Goal: Task Accomplishment & Management: Use online tool/utility

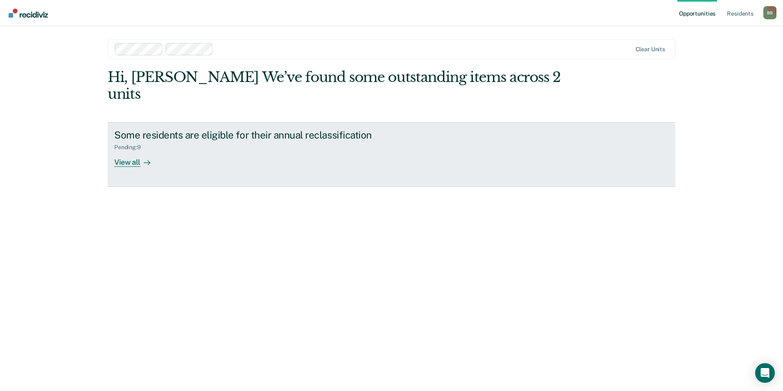
click at [123, 151] on div "View all" at bounding box center [137, 159] width 46 height 16
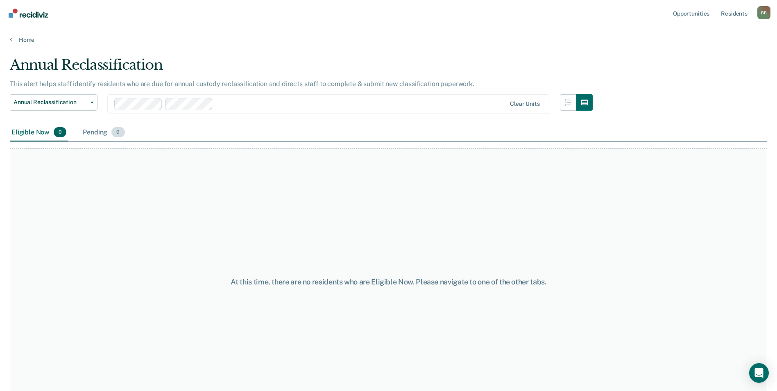
click at [101, 132] on div "Pending 9" at bounding box center [103, 133] width 45 height 18
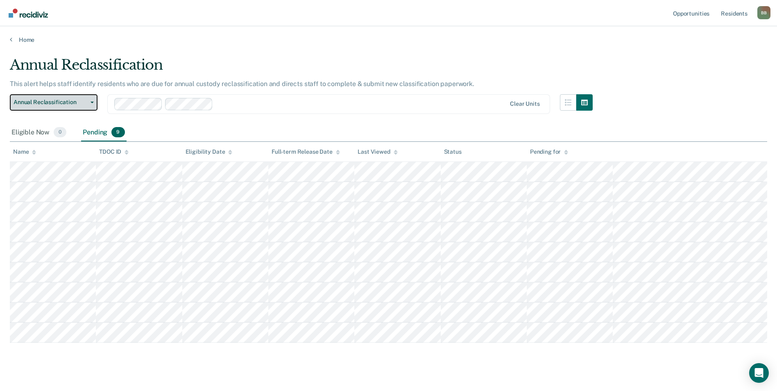
click at [49, 98] on button "Annual Reclassification" at bounding box center [54, 102] width 88 height 16
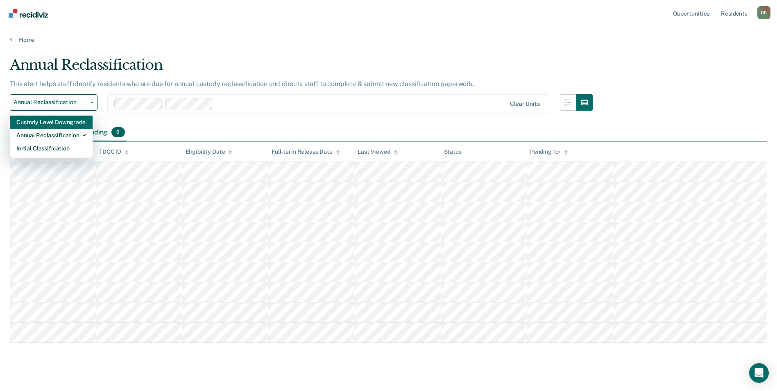
click at [70, 122] on div "Custody Level Downgrade" at bounding box center [51, 121] width 70 height 13
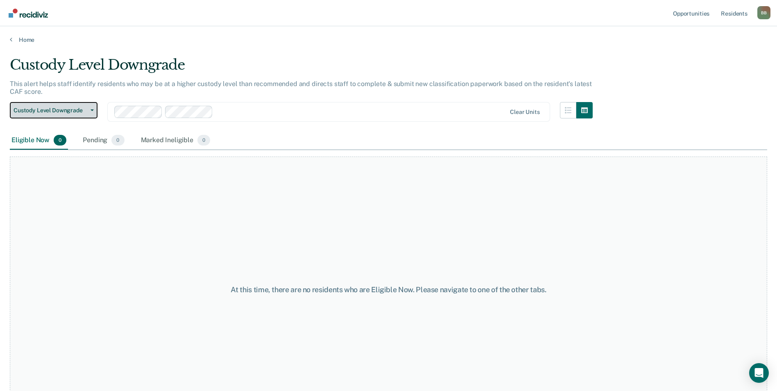
click at [65, 108] on span "Custody Level Downgrade" at bounding box center [51, 110] width 74 height 7
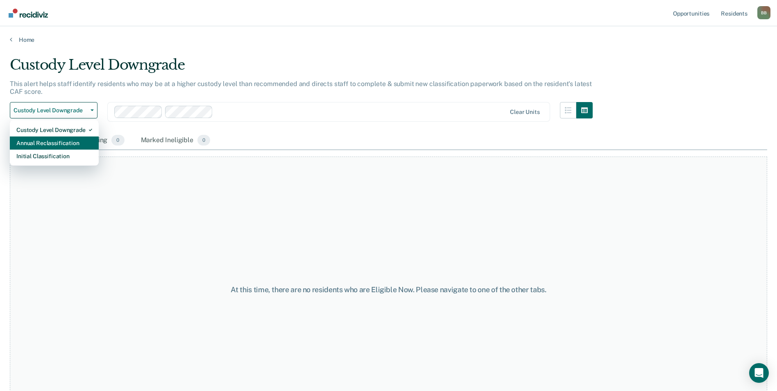
click at [53, 139] on div "Annual Reclassification" at bounding box center [54, 142] width 76 height 13
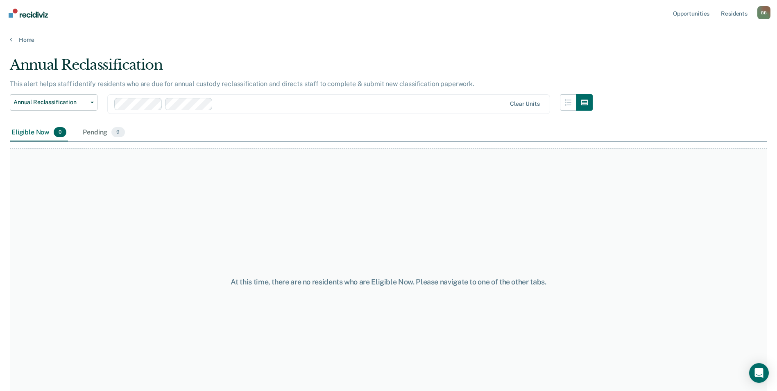
click at [29, 133] on div "Eligible Now 0" at bounding box center [39, 133] width 58 height 18
click at [59, 131] on span "0" at bounding box center [60, 132] width 13 height 11
